Goal: Check status: Check status

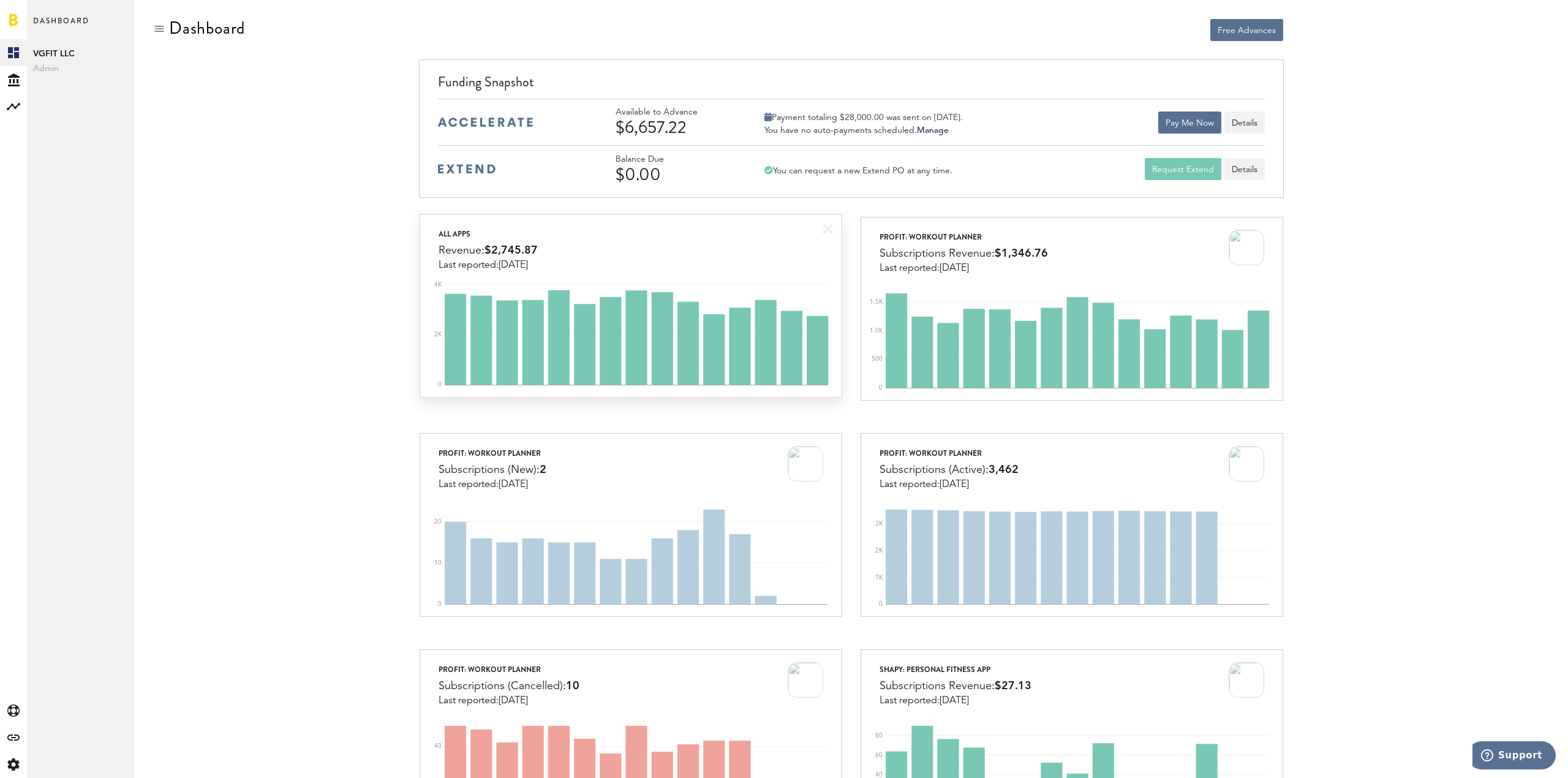
click at [714, 238] on div "All apps Revenue: $2,745.87 Last reported: [DATE]" at bounding box center [630, 242] width 420 height 56
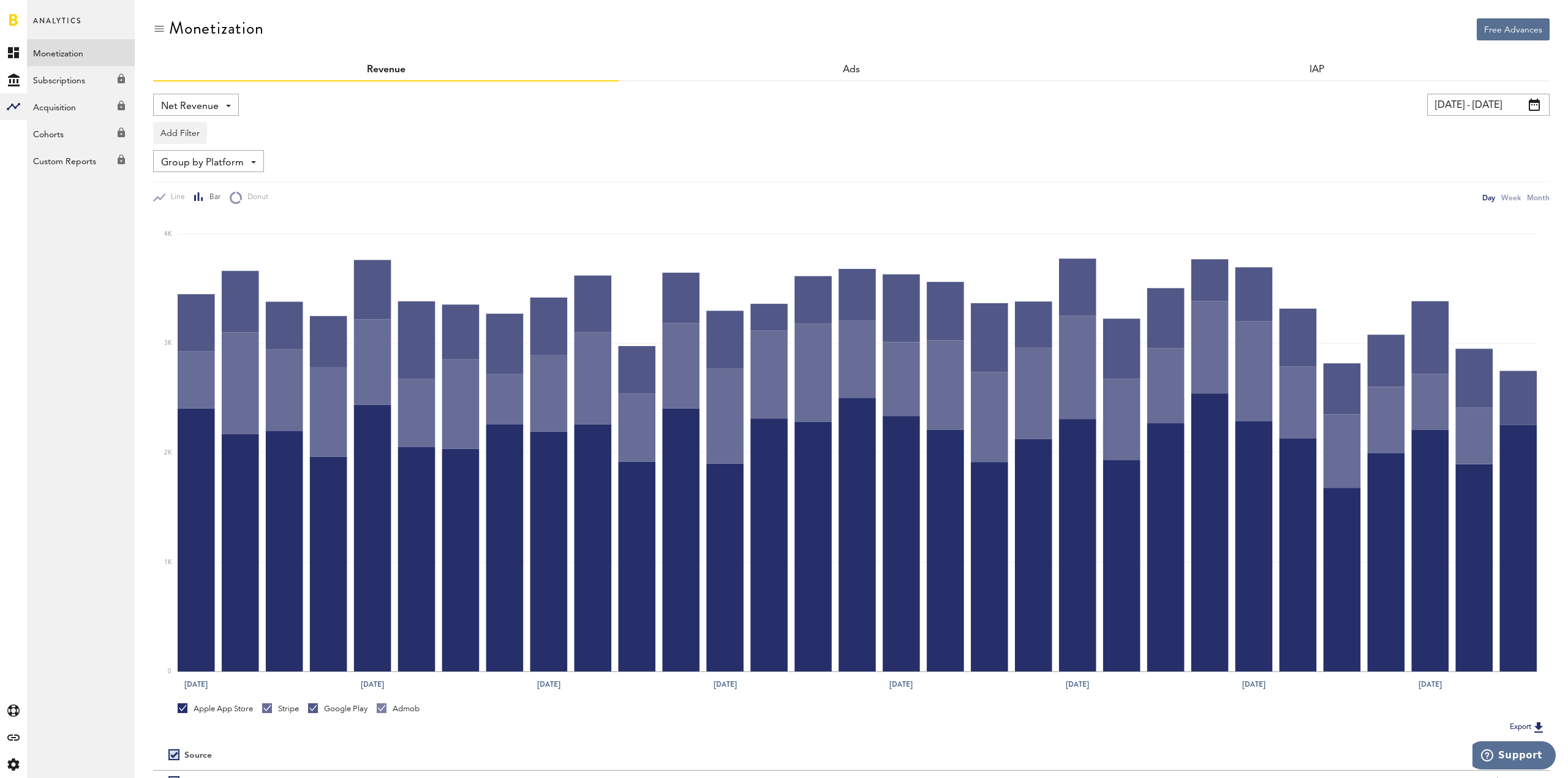
click at [13, 18] on link at bounding box center [13, 19] width 8 height 13
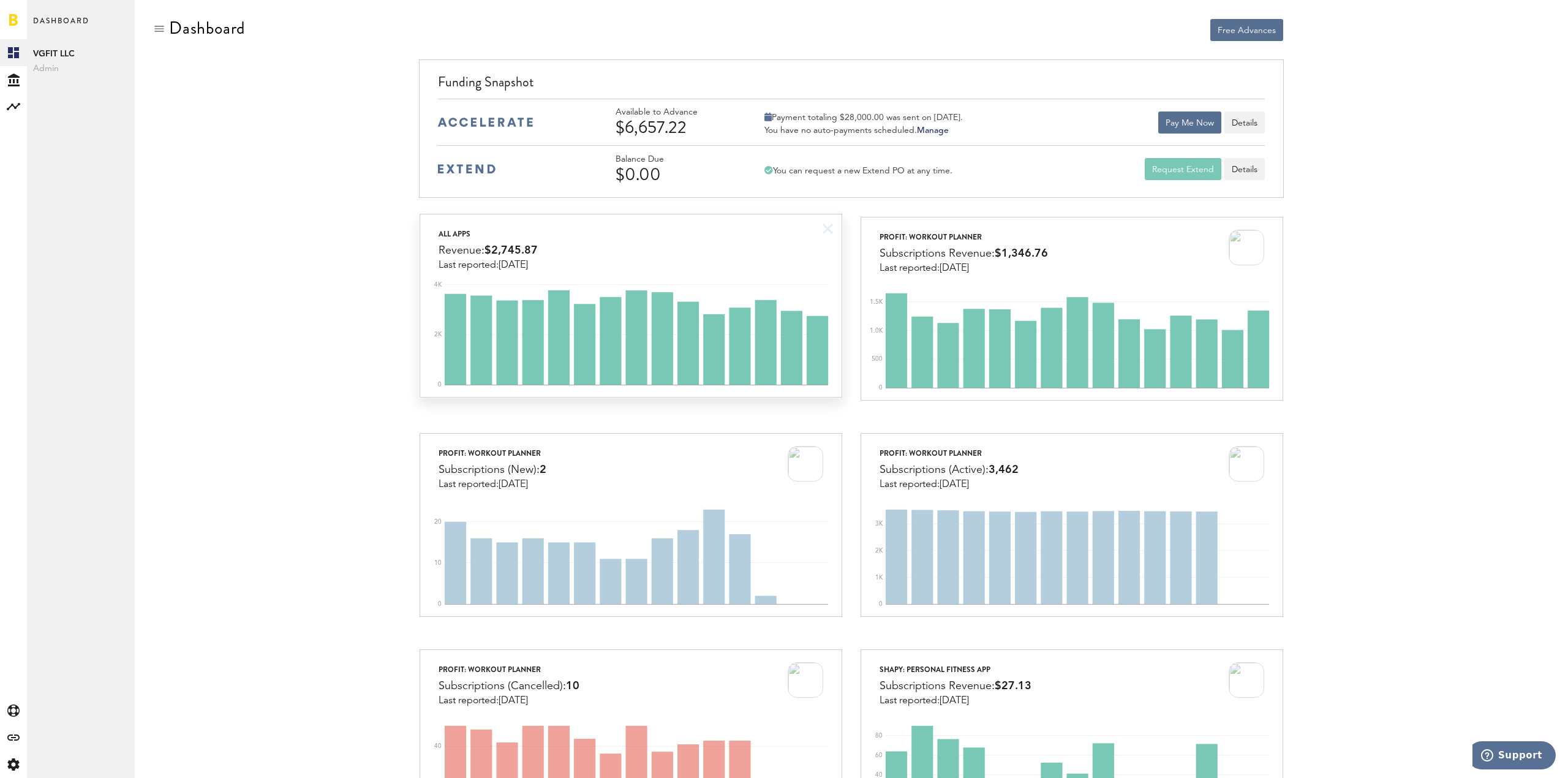
click at [783, 278] on icon "0 2K 4K" at bounding box center [630, 335] width 420 height 123
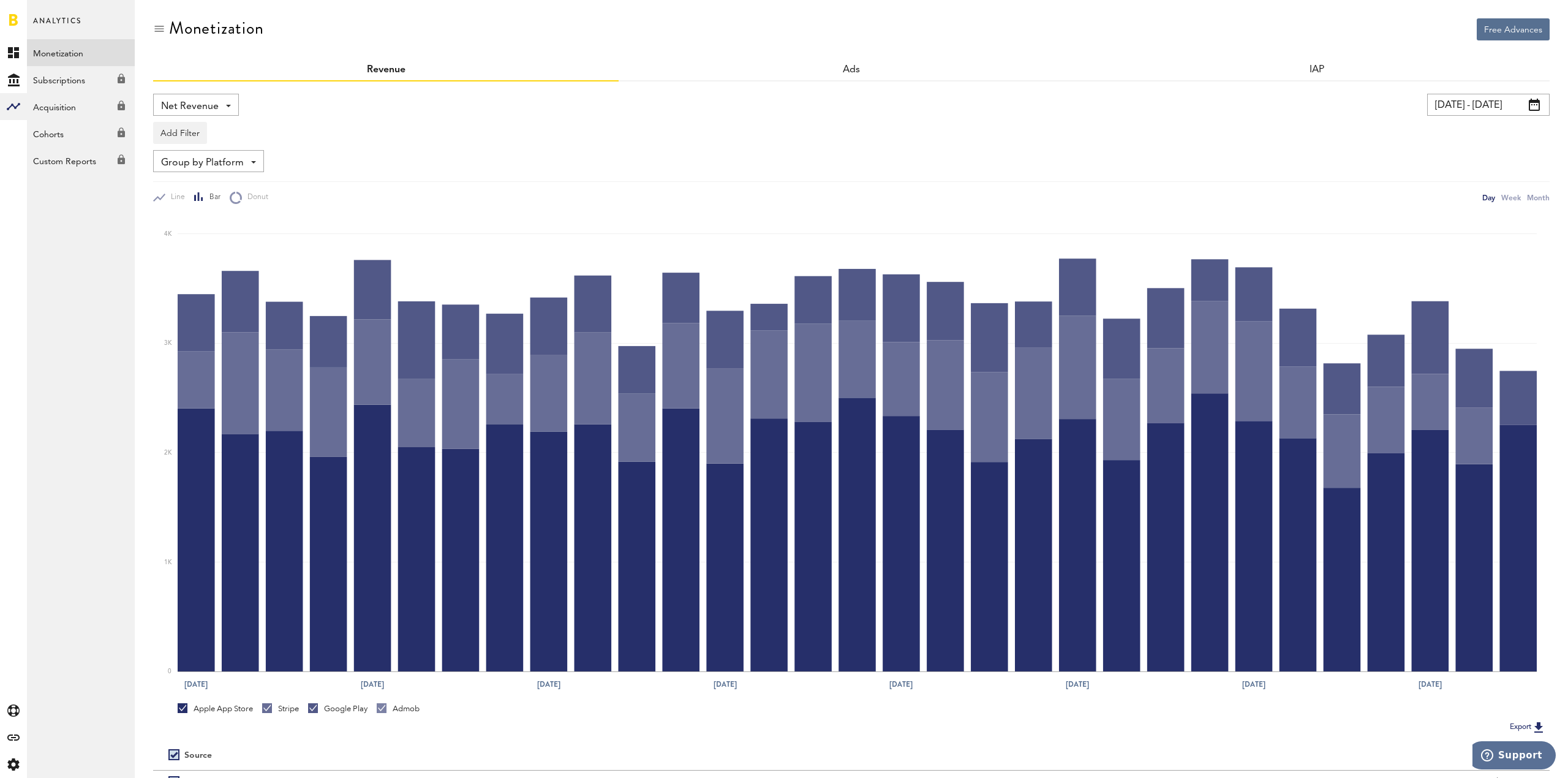
click at [677, 37] on div "Monetization" at bounding box center [851, 38] width 1397 height 41
click at [18, 22] on link at bounding box center [13, 19] width 8 height 13
